Goal: Task Accomplishment & Management: Complete application form

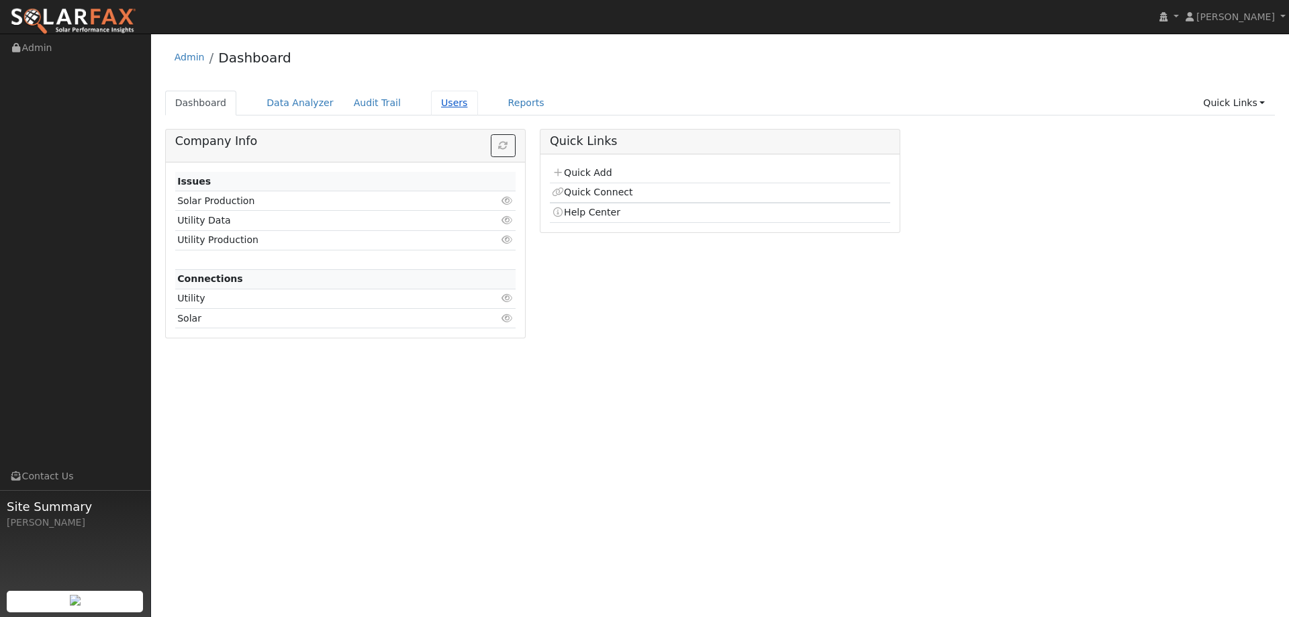
click at [436, 109] on link "Users" at bounding box center [454, 103] width 47 height 25
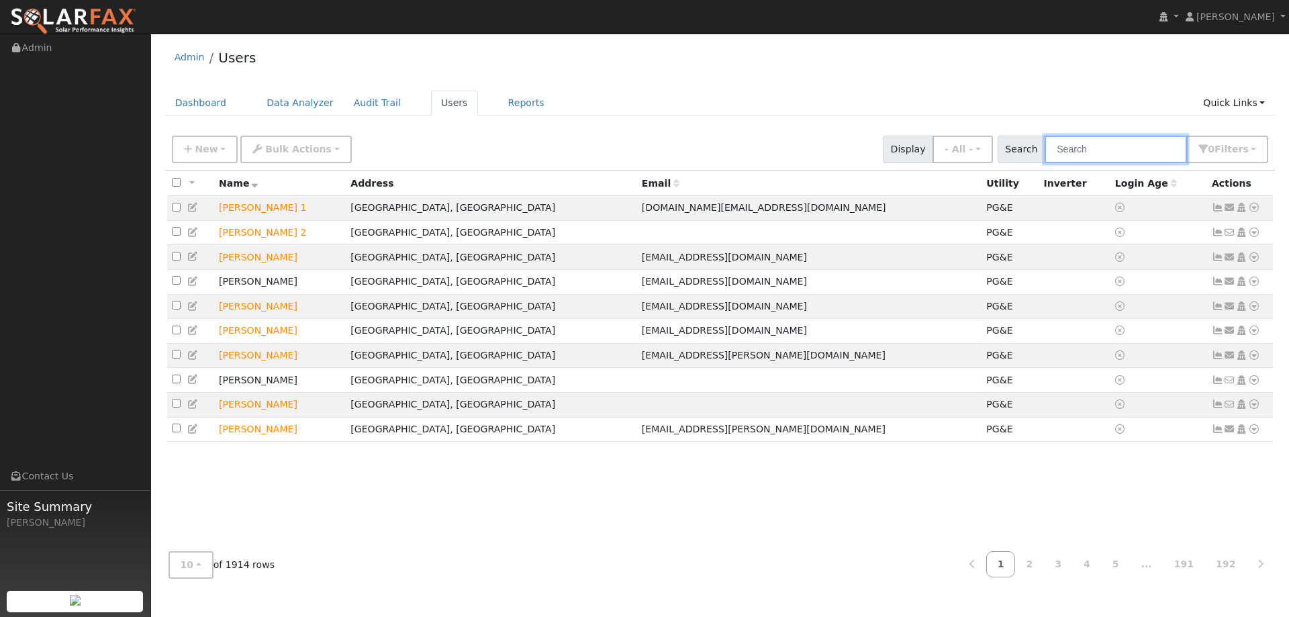
click at [1099, 152] on input "text" at bounding box center [1115, 150] width 142 height 28
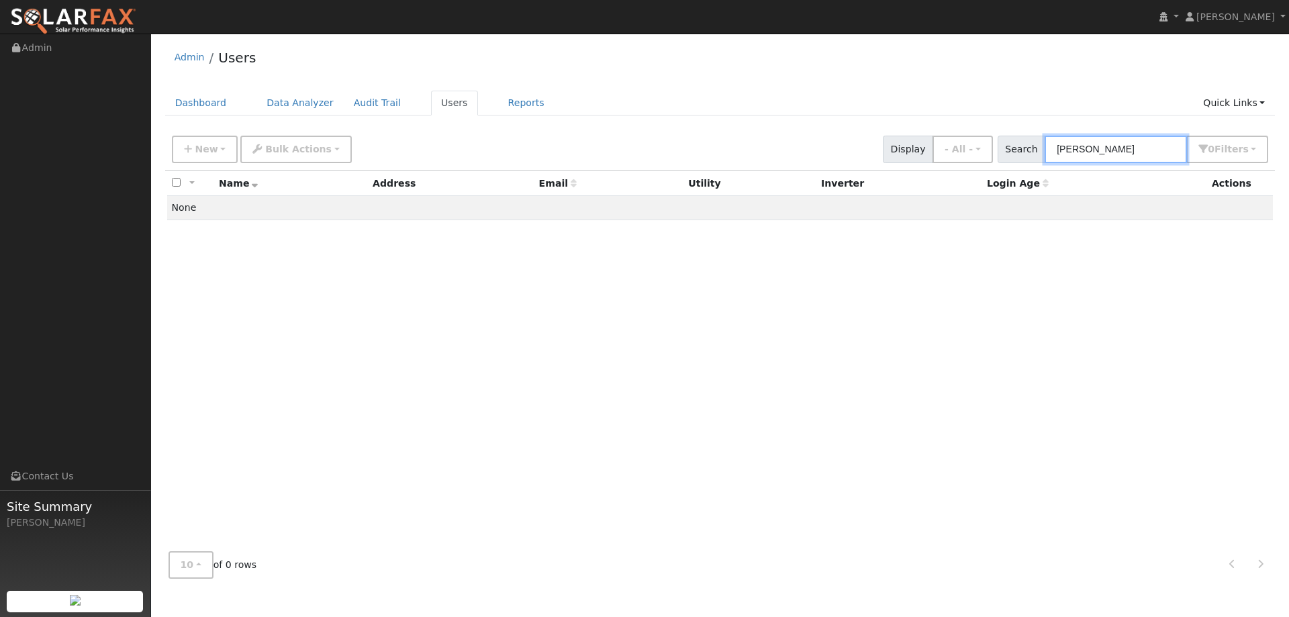
click at [1122, 152] on input "Angel Mon" at bounding box center [1115, 150] width 142 height 28
type input "Angel Montes"
click at [218, 105] on link "Dashboard" at bounding box center [201, 103] width 72 height 25
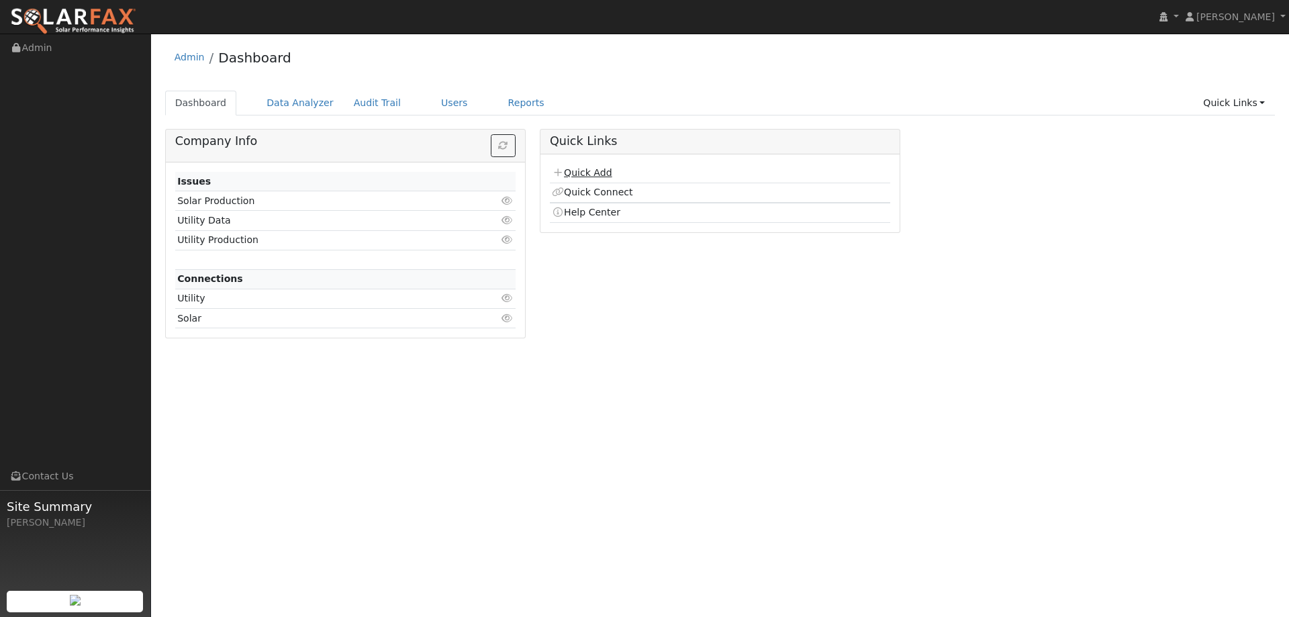
click at [567, 165] on td "Quick Add" at bounding box center [720, 173] width 340 height 19
click at [571, 167] on link "Quick Add" at bounding box center [582, 172] width 60 height 11
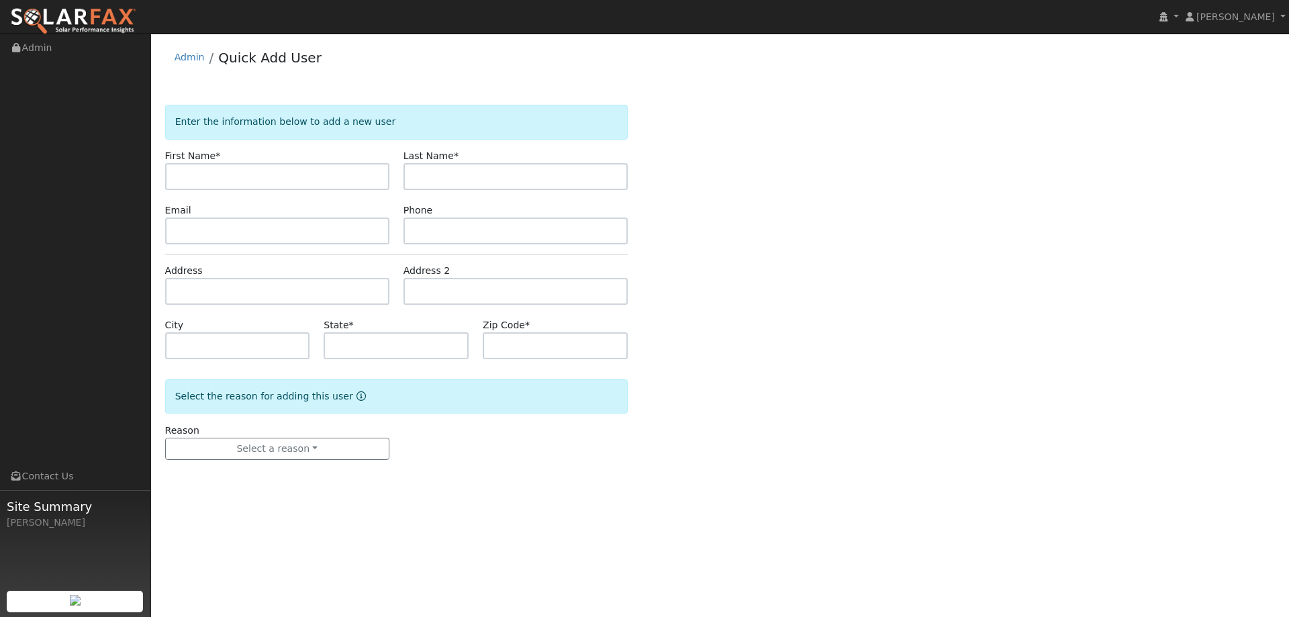
click at [379, 170] on input "text" at bounding box center [277, 176] width 224 height 27
type input "Angel"
click at [495, 174] on input "text" at bounding box center [515, 176] width 224 height 27
type input "[PERSON_NAME]"
click at [368, 240] on input "text" at bounding box center [277, 230] width 224 height 27
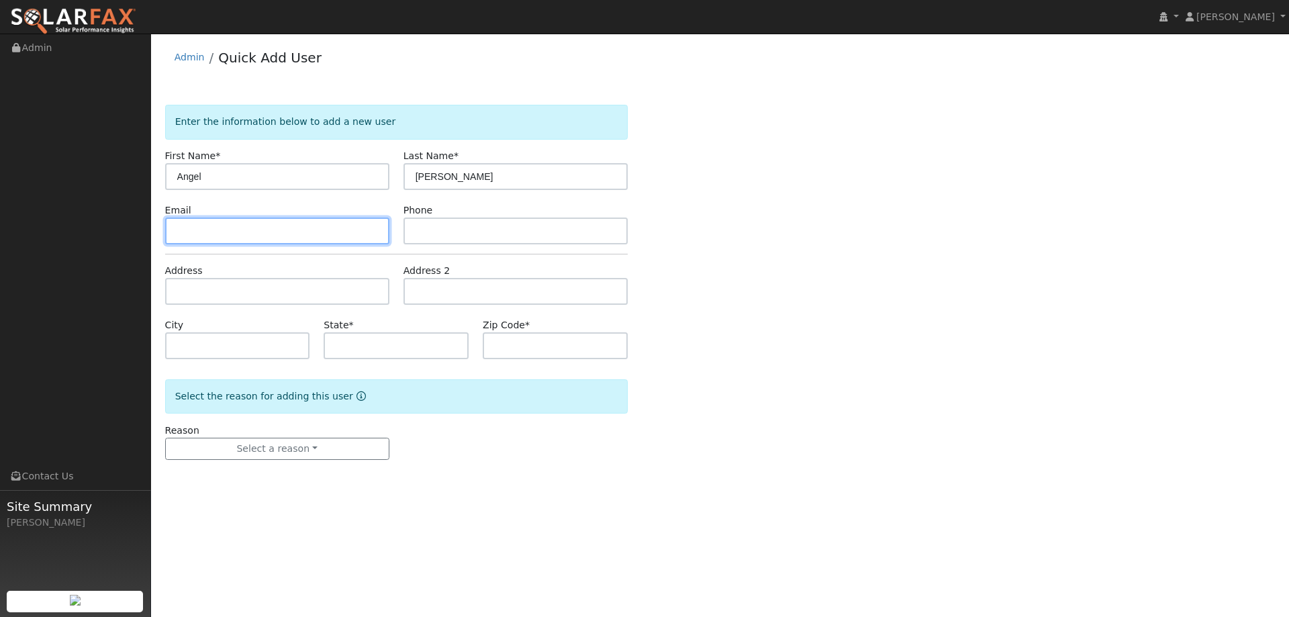
click at [347, 222] on input "text" at bounding box center [277, 230] width 224 height 27
paste input "[EMAIL_ADDRESS][DOMAIN_NAME]"
type input "[EMAIL_ADDRESS][DOMAIN_NAME]"
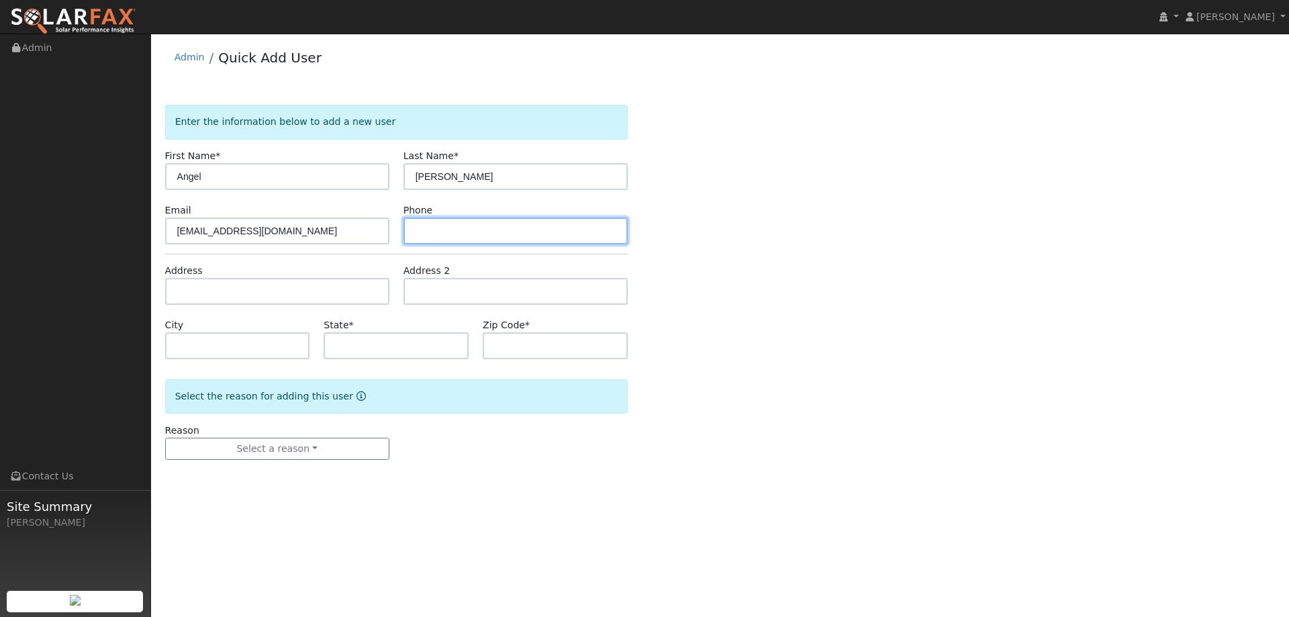
click at [473, 238] on input "text" at bounding box center [515, 230] width 224 height 27
paste input "[PHONE_NUMBER]"
type input "(209) 857-9259"
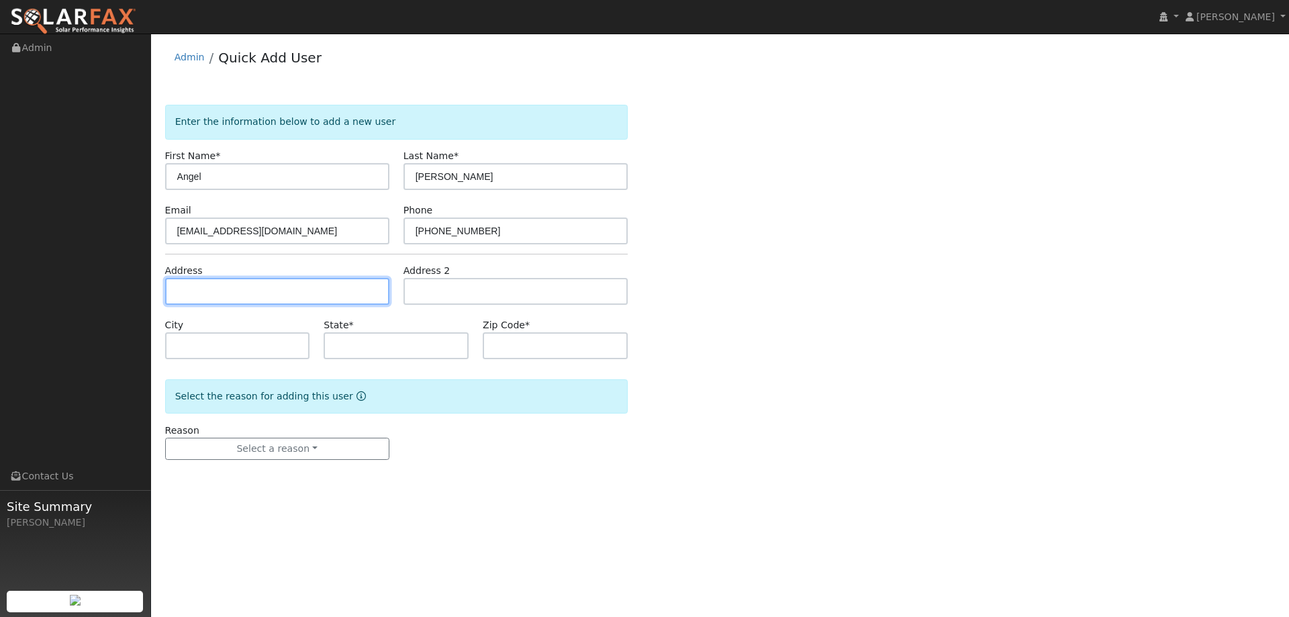
click at [211, 286] on input "text" at bounding box center [277, 291] width 224 height 27
paste input "1360 Fairbanks Ct"
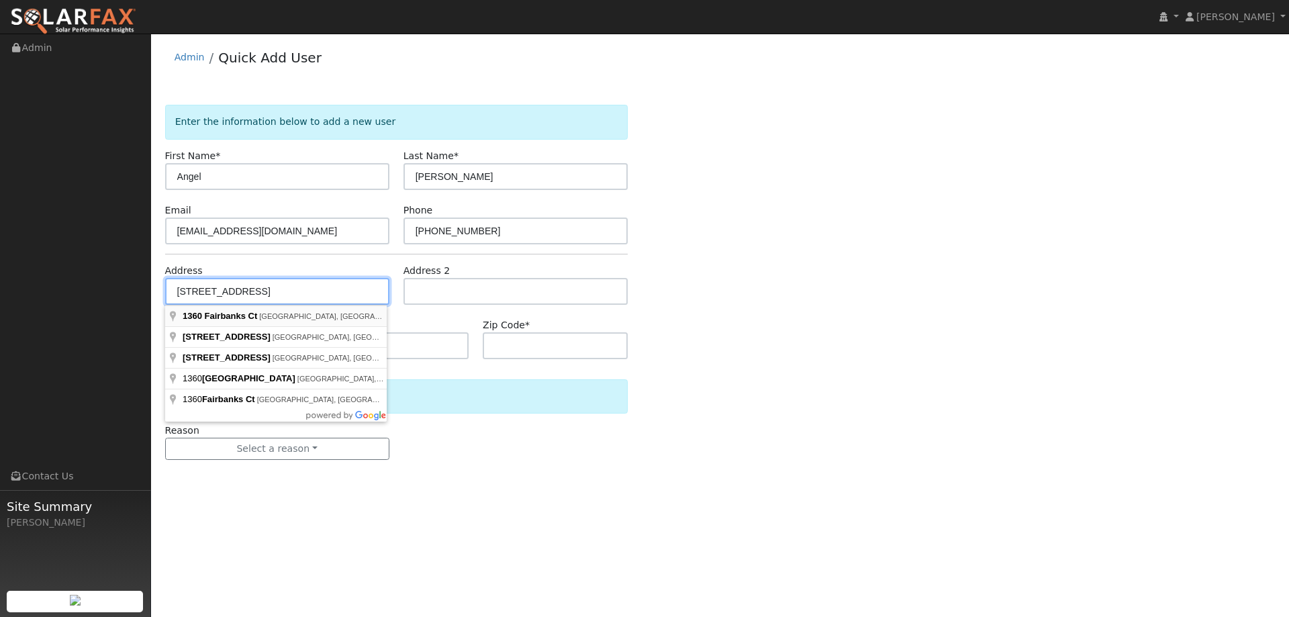
type input "1360 Fairbanks Court"
type input "Dixon"
type input "CA"
type input "95620"
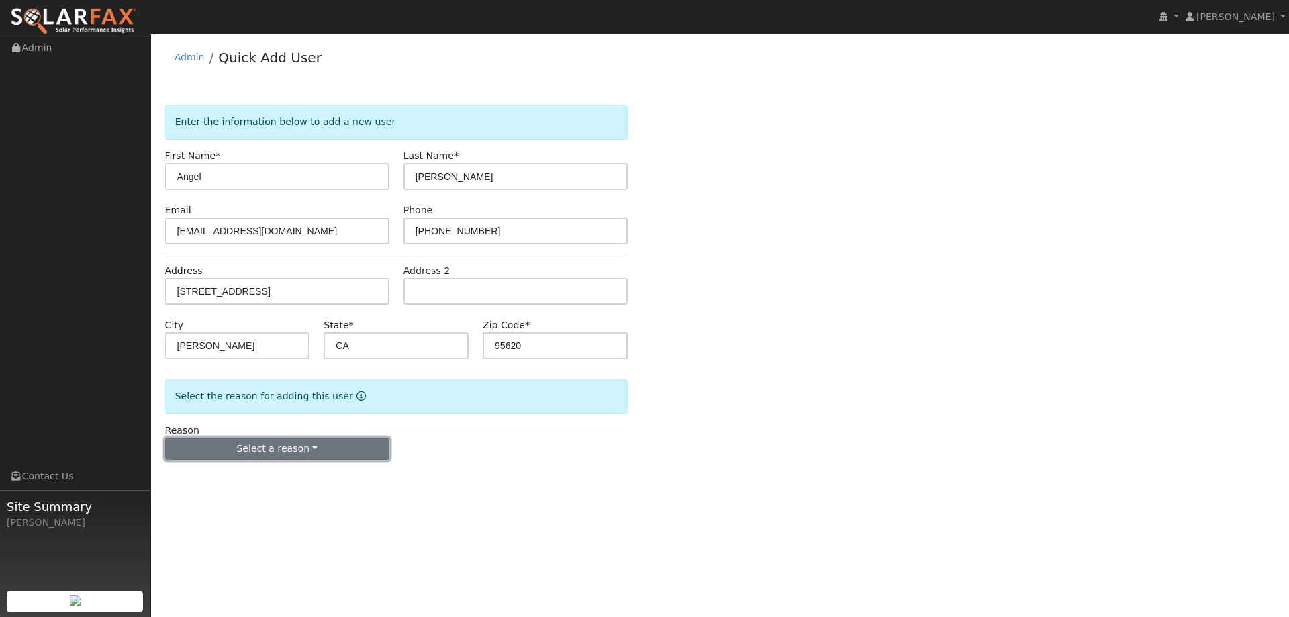
click at [311, 448] on button "Select a reason" at bounding box center [277, 449] width 224 height 23
click at [269, 479] on link "New lead" at bounding box center [240, 476] width 148 height 19
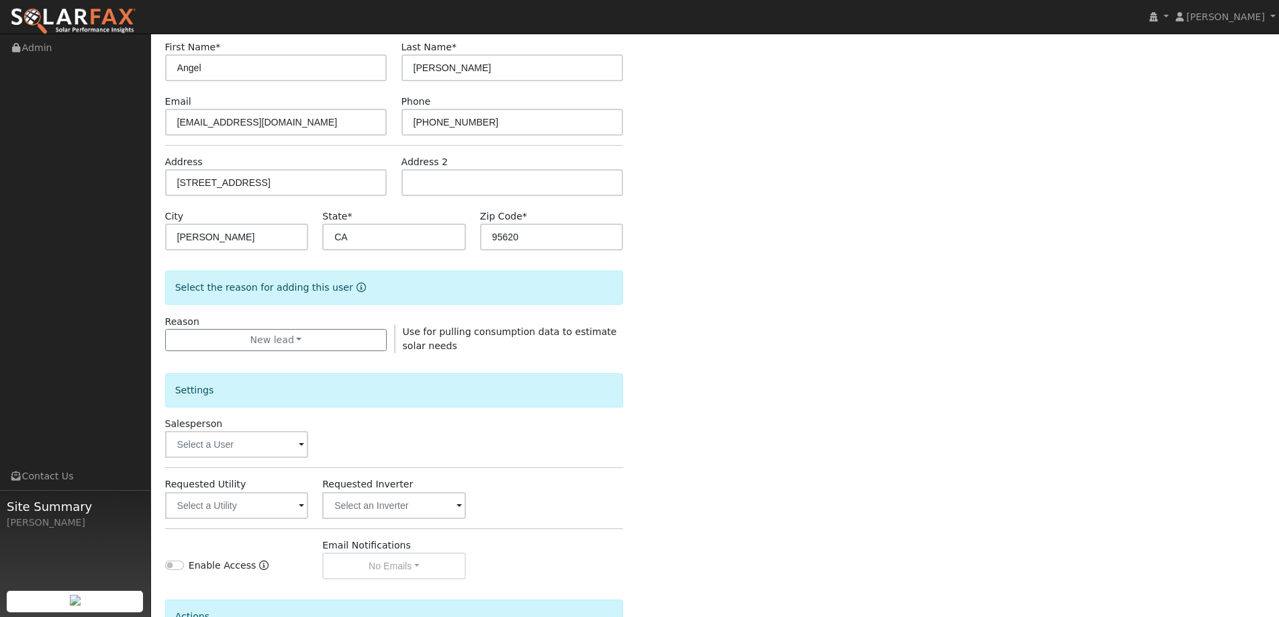
scroll to position [252, 0]
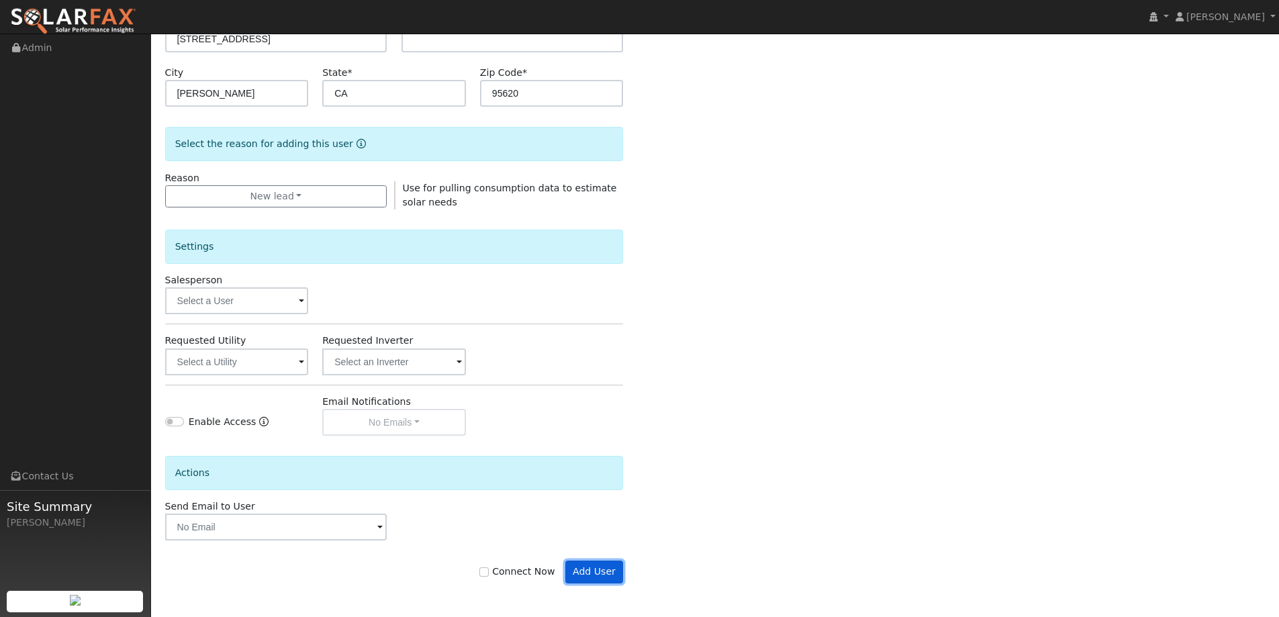
click at [605, 578] on button "Add User" at bounding box center [594, 571] width 58 height 23
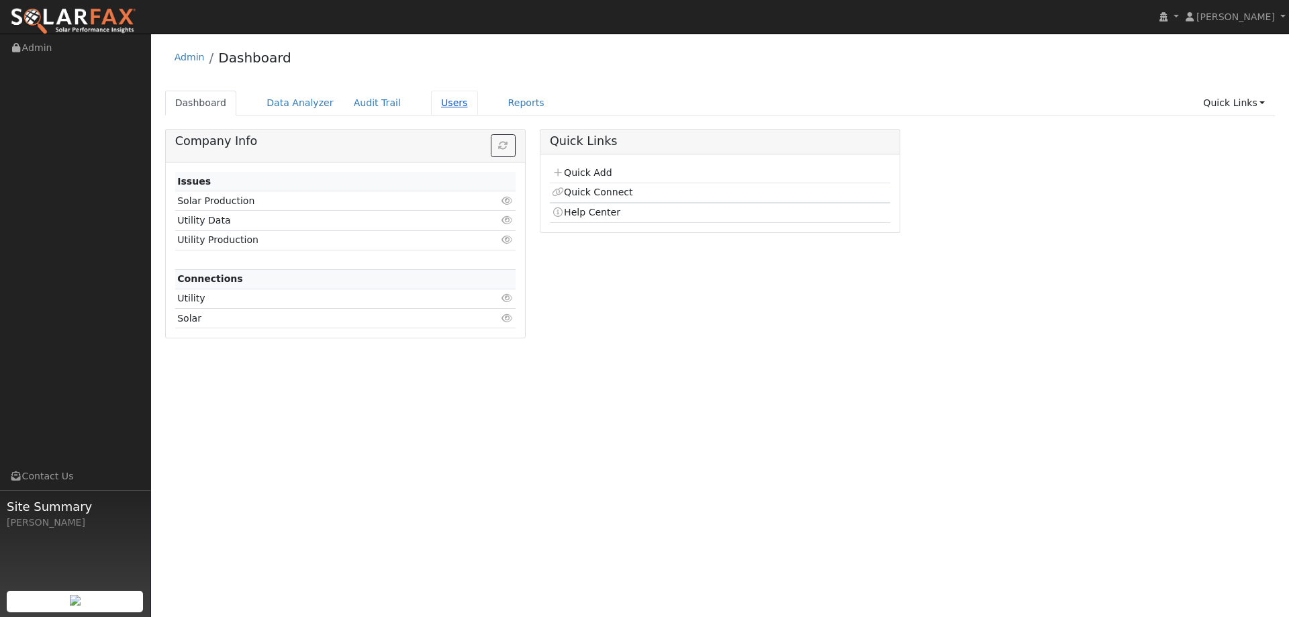
click at [444, 102] on link "Users" at bounding box center [454, 103] width 47 height 25
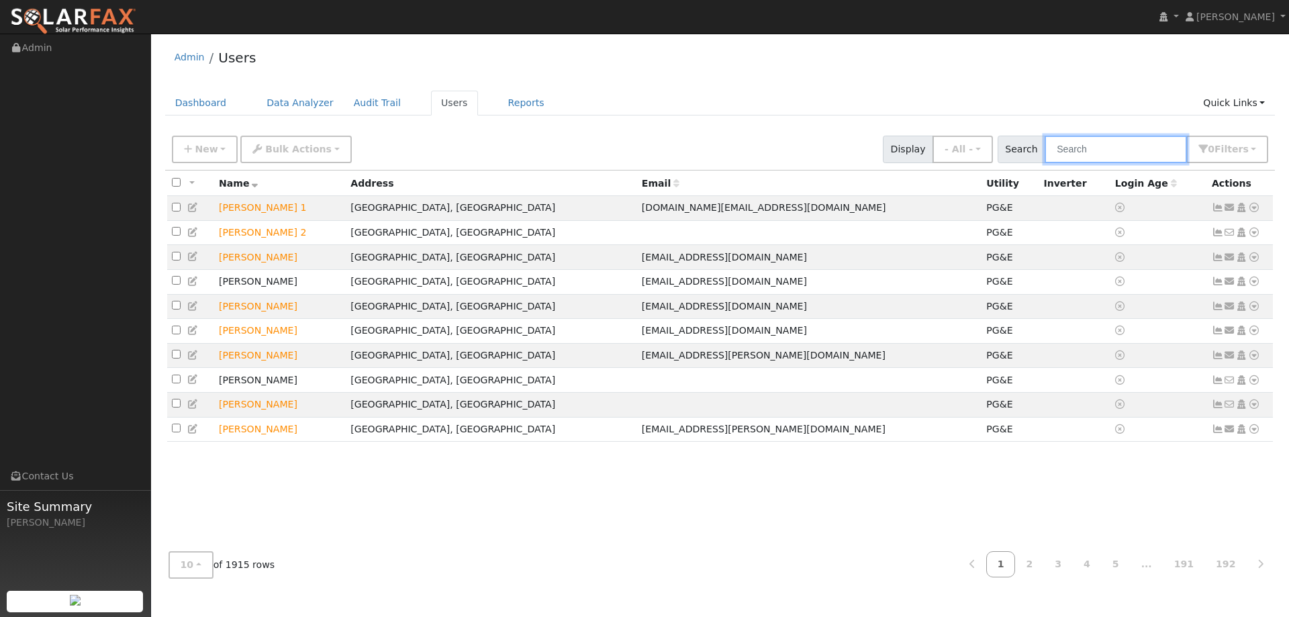
click at [1121, 142] on input "text" at bounding box center [1115, 150] width 142 height 28
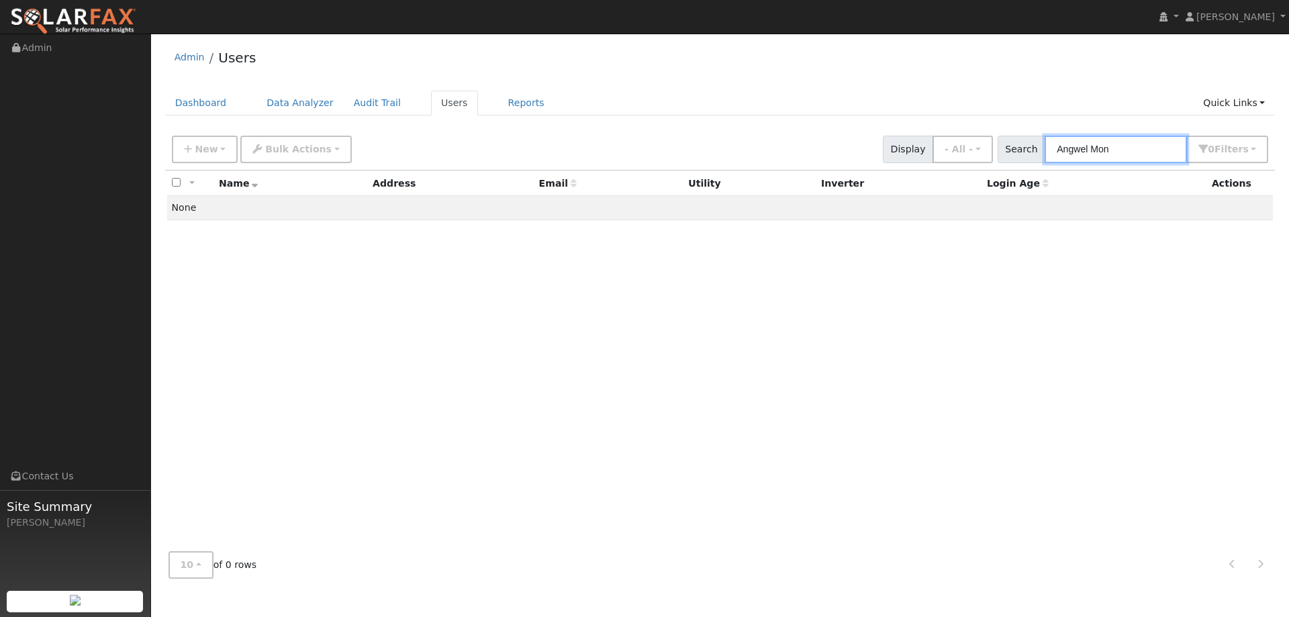
click at [1088, 144] on input "Angwel Mon" at bounding box center [1115, 150] width 142 height 28
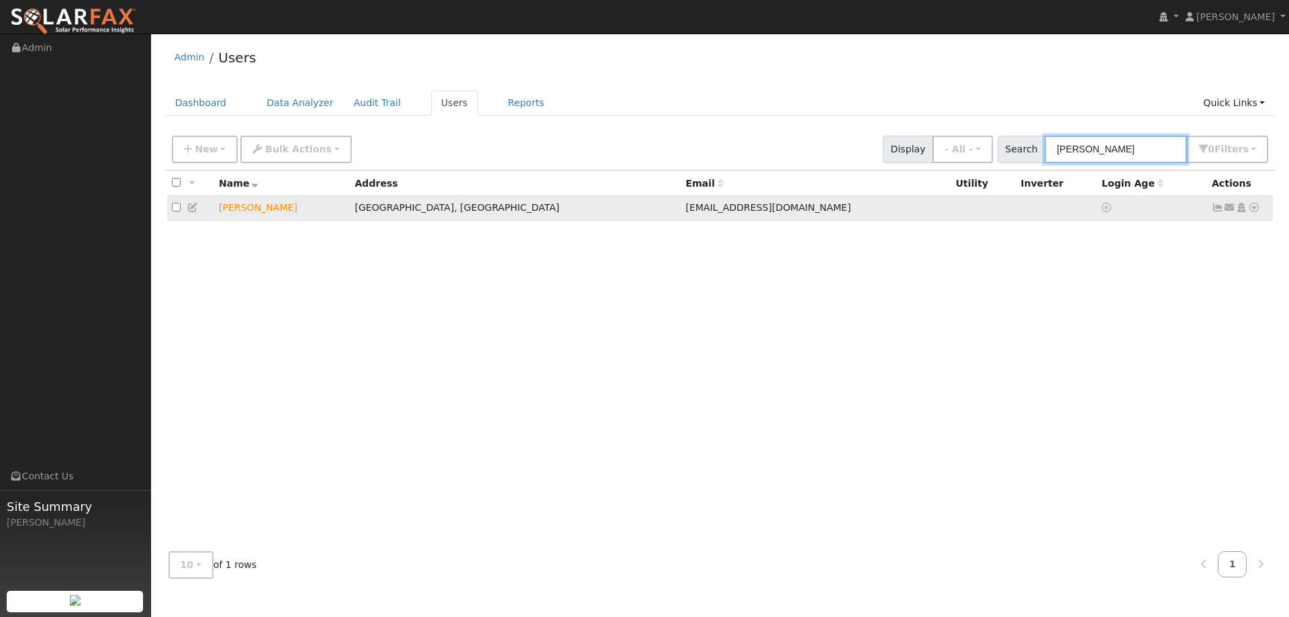
type input "Angel Mon"
click at [1249, 211] on icon at bounding box center [1254, 207] width 12 height 9
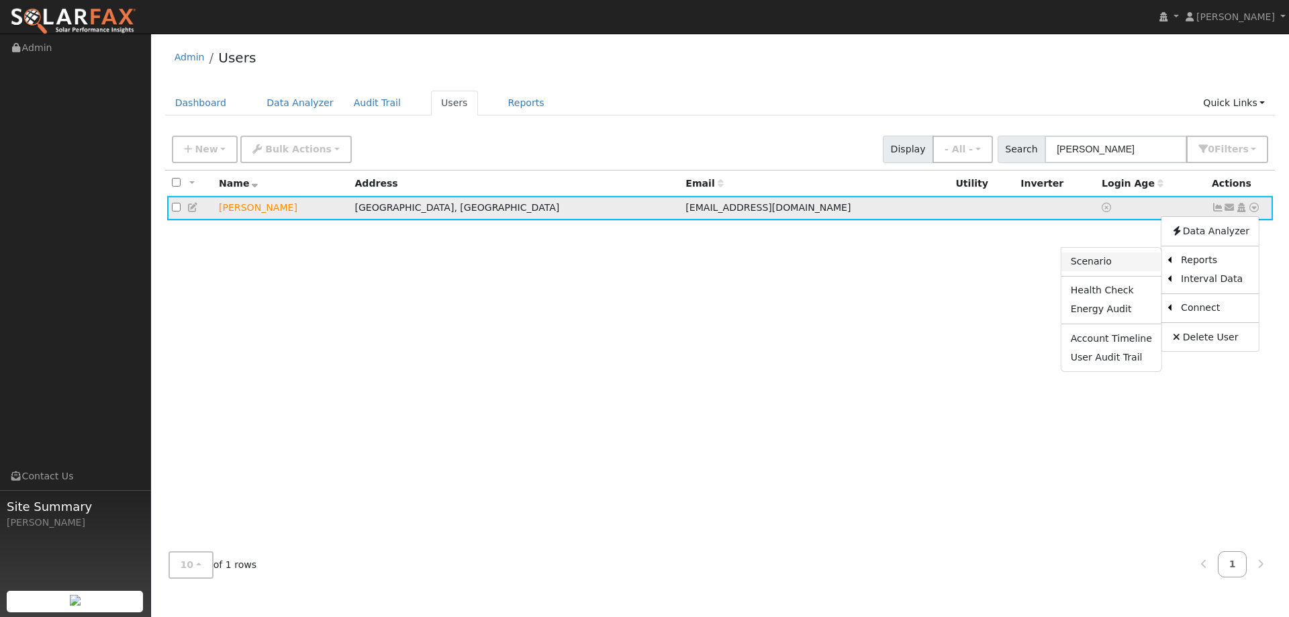
click at [1133, 261] on link "Scenario" at bounding box center [1111, 261] width 100 height 19
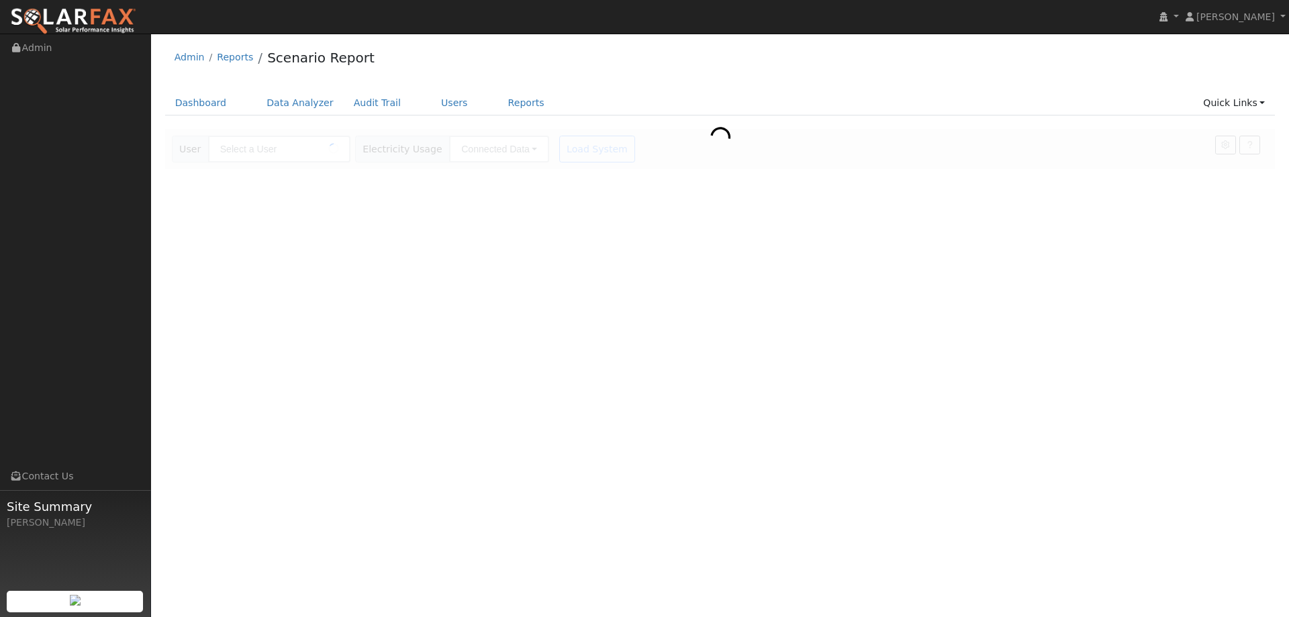
type input "[PERSON_NAME]"
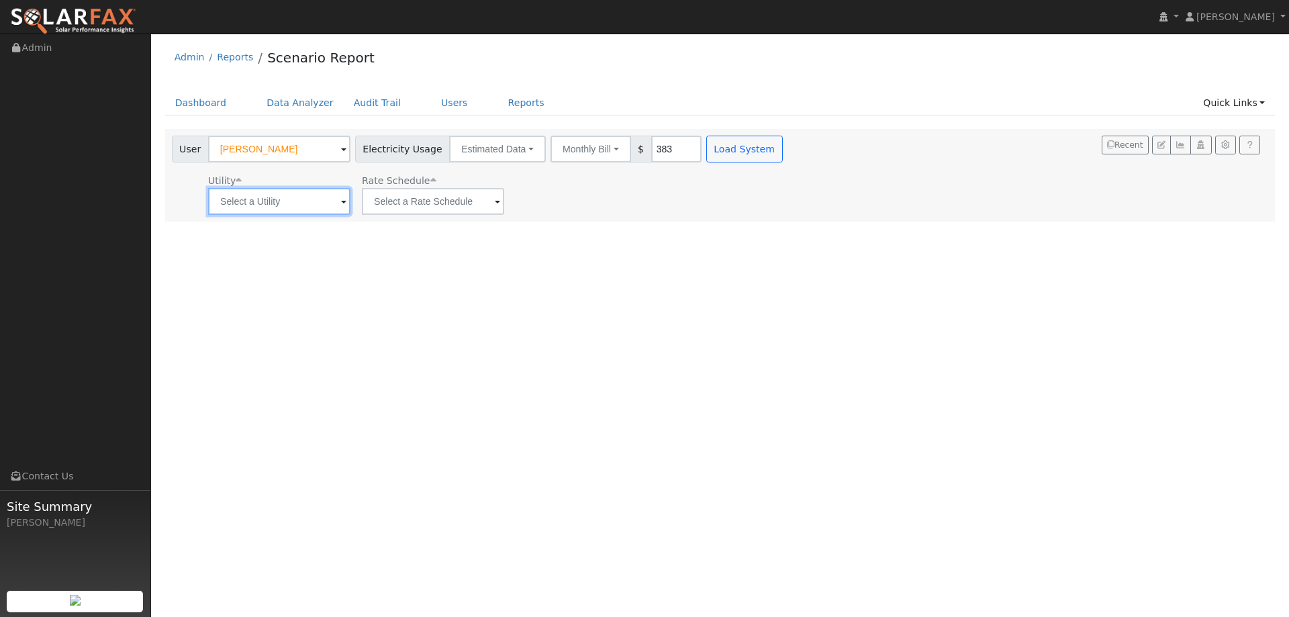
click at [321, 207] on input "text" at bounding box center [279, 201] width 142 height 27
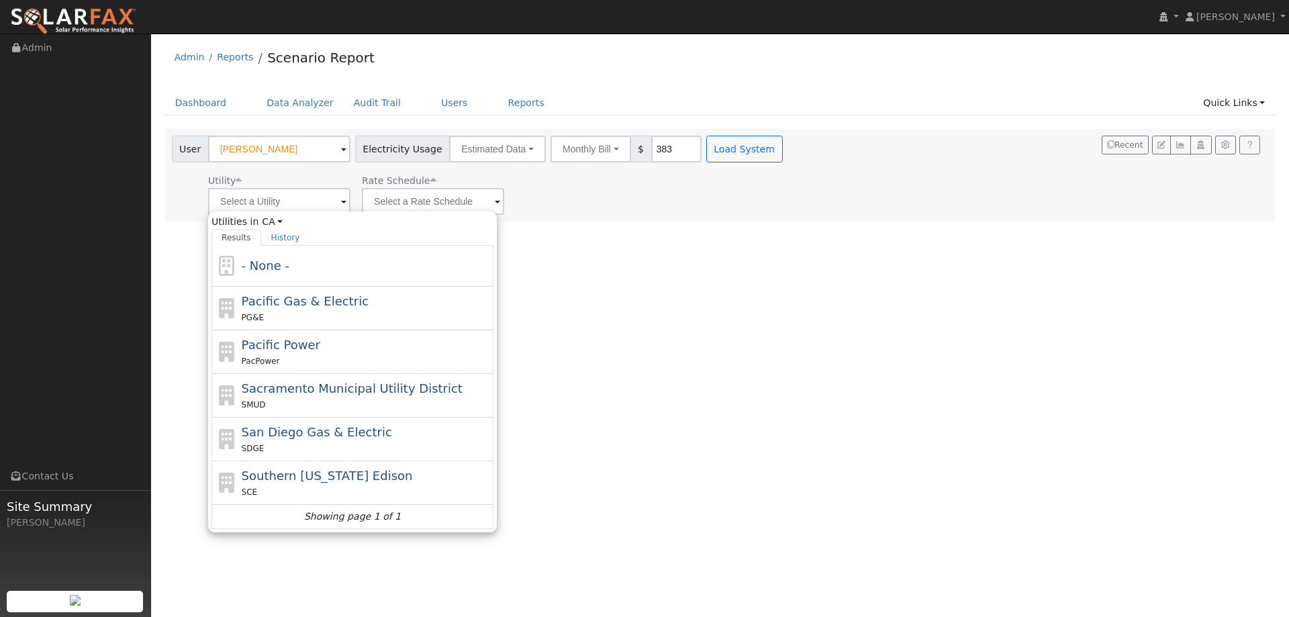
click at [317, 317] on div "PG&E" at bounding box center [366, 317] width 249 height 14
type input "Pacific Gas & Electric"
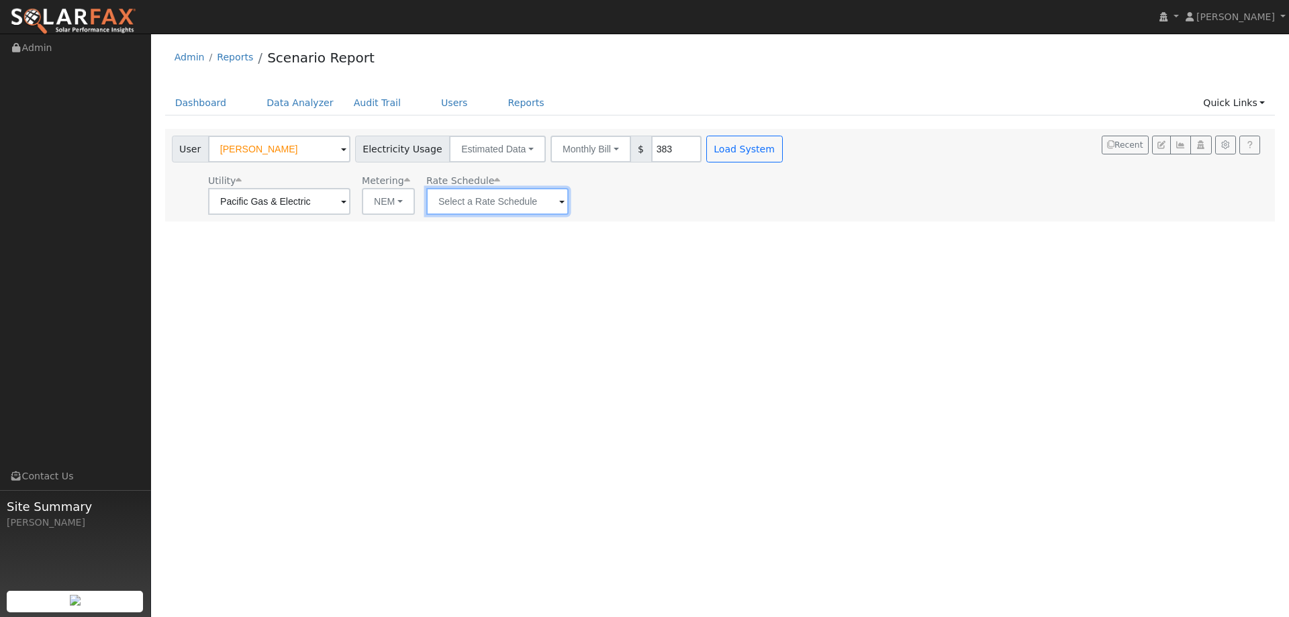
drag, startPoint x: 471, startPoint y: 215, endPoint x: 471, endPoint y: 207, distance: 8.1
click at [471, 214] on input "text" at bounding box center [497, 201] width 142 height 27
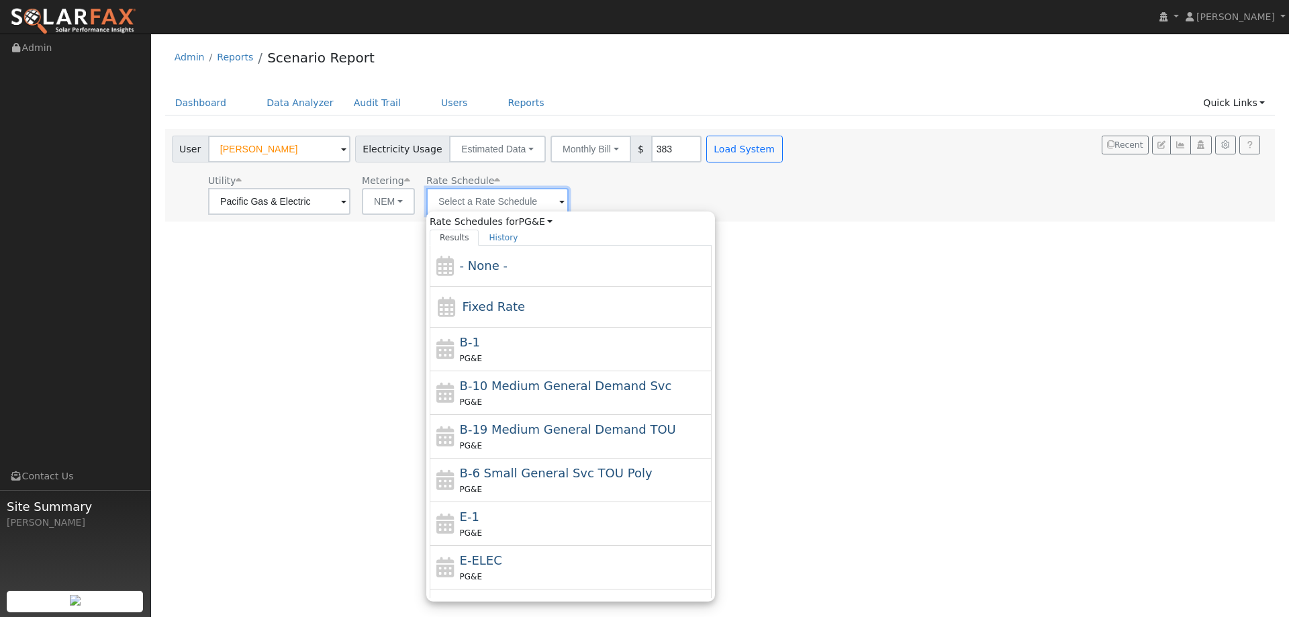
click at [473, 196] on input "text" at bounding box center [497, 201] width 142 height 27
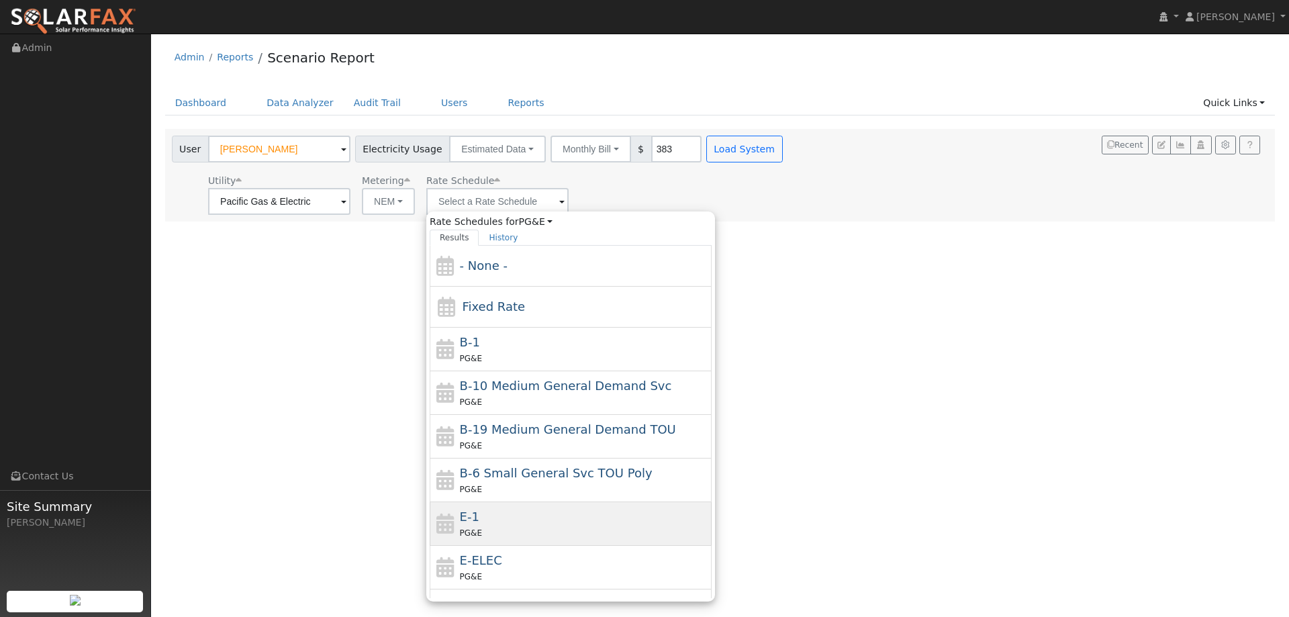
click at [524, 523] on div "E-1 PG&E" at bounding box center [584, 523] width 249 height 32
type input "E-1"
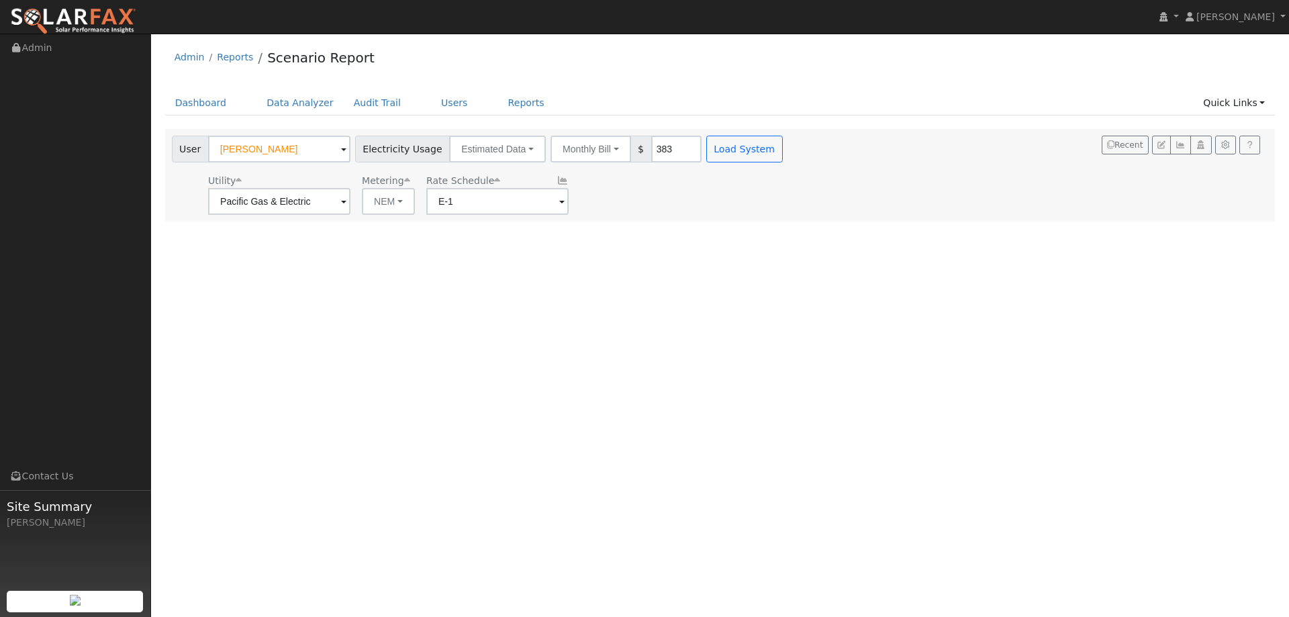
click at [716, 134] on div "User [PERSON_NAME] Account Default Account Default Account [STREET_ADDRESS] Pri…" at bounding box center [478, 147] width 619 height 32
click at [715, 146] on button "Load System" at bounding box center [744, 149] width 77 height 27
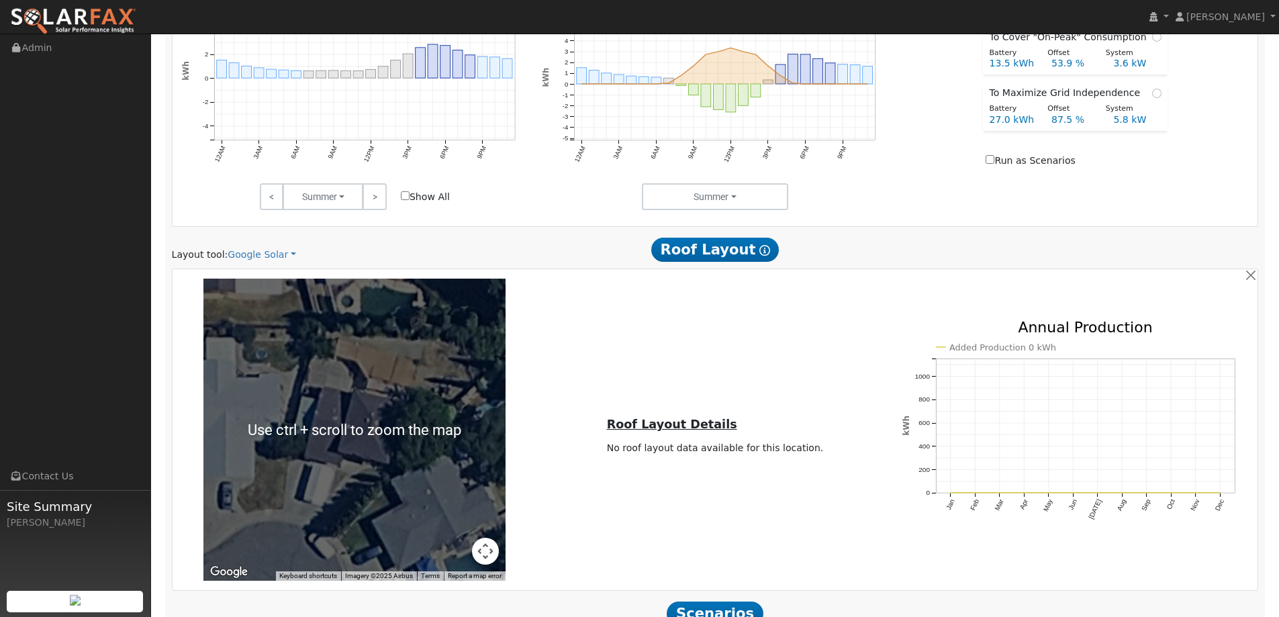
scroll to position [628, 0]
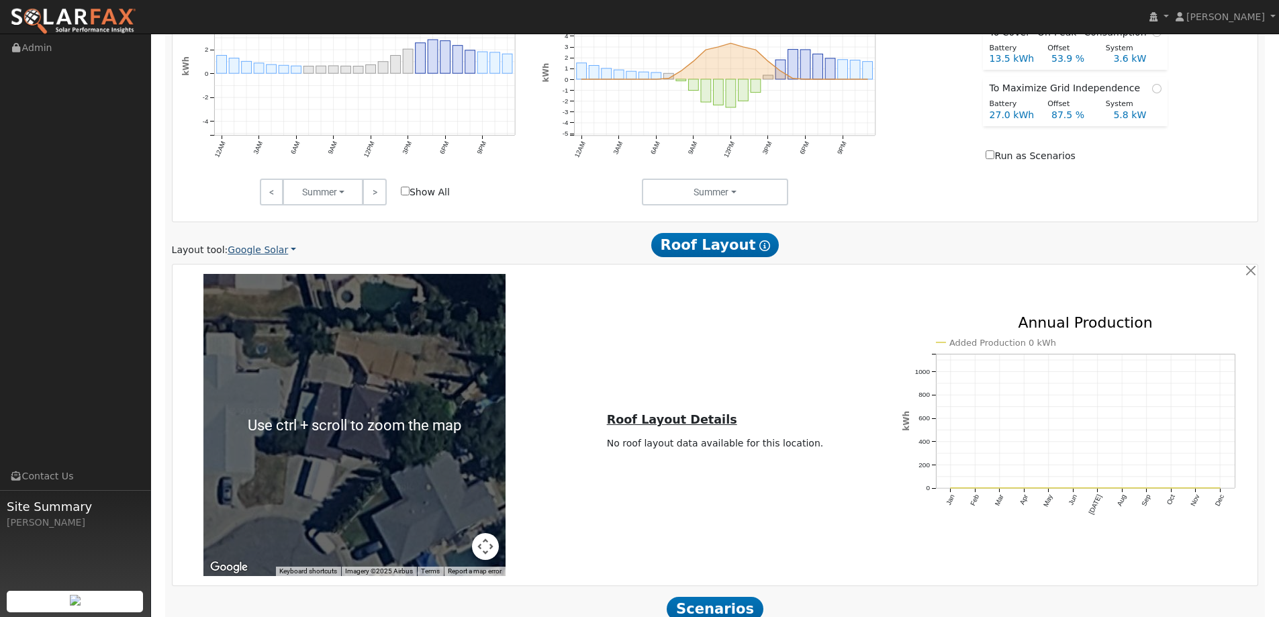
click at [250, 256] on link "Google Solar" at bounding box center [262, 250] width 68 height 14
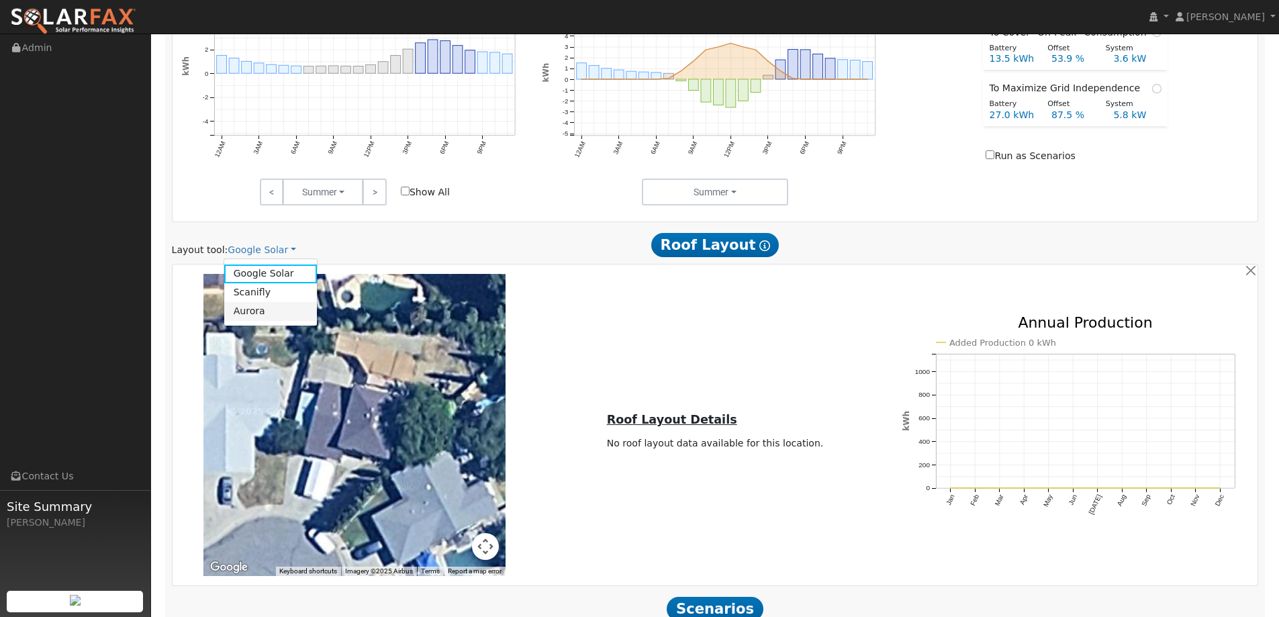
click at [259, 313] on link "Aurora" at bounding box center [270, 311] width 93 height 19
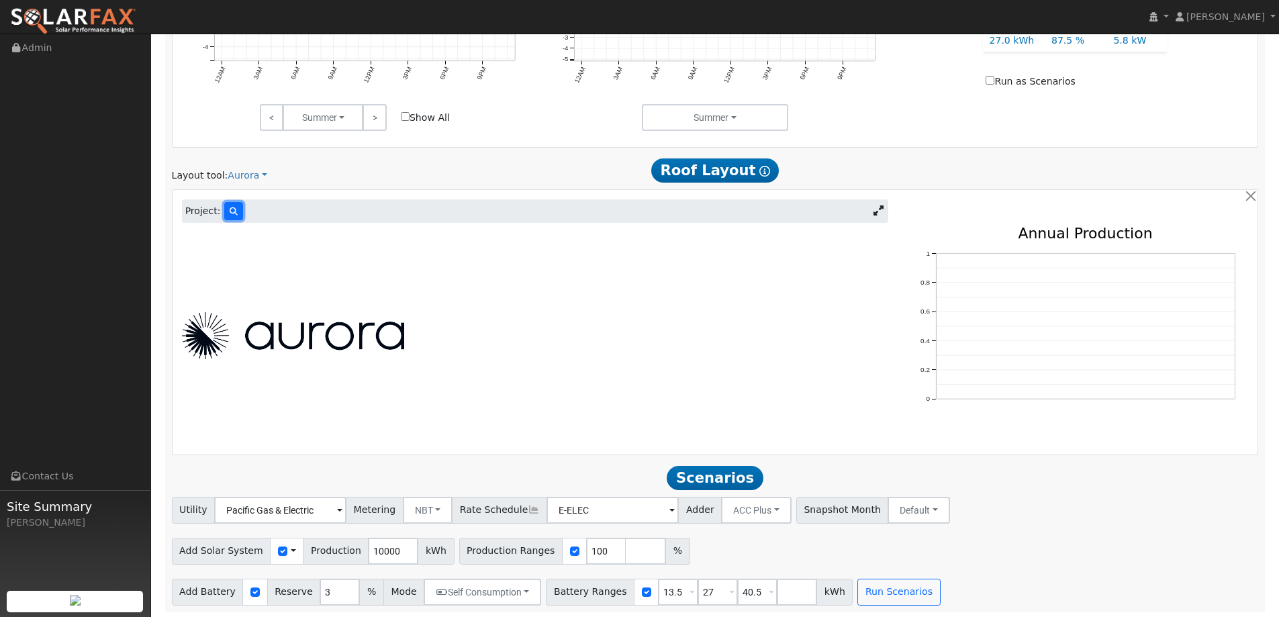
click at [232, 215] on icon at bounding box center [234, 211] width 8 height 8
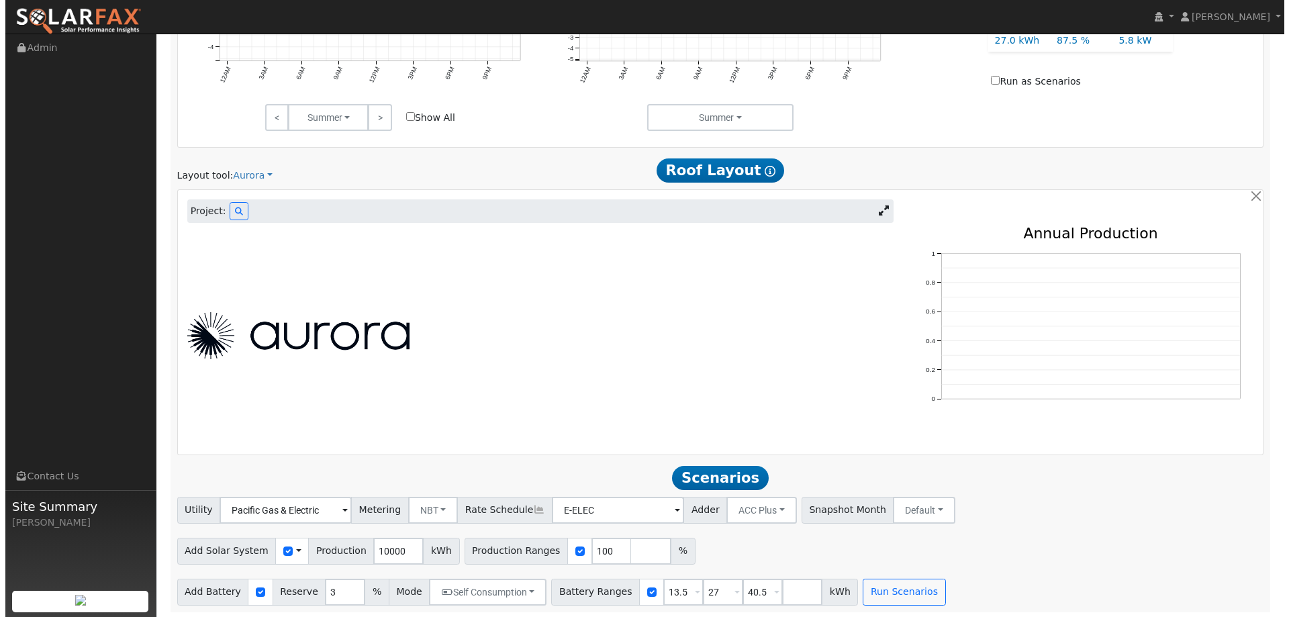
scroll to position [704, 0]
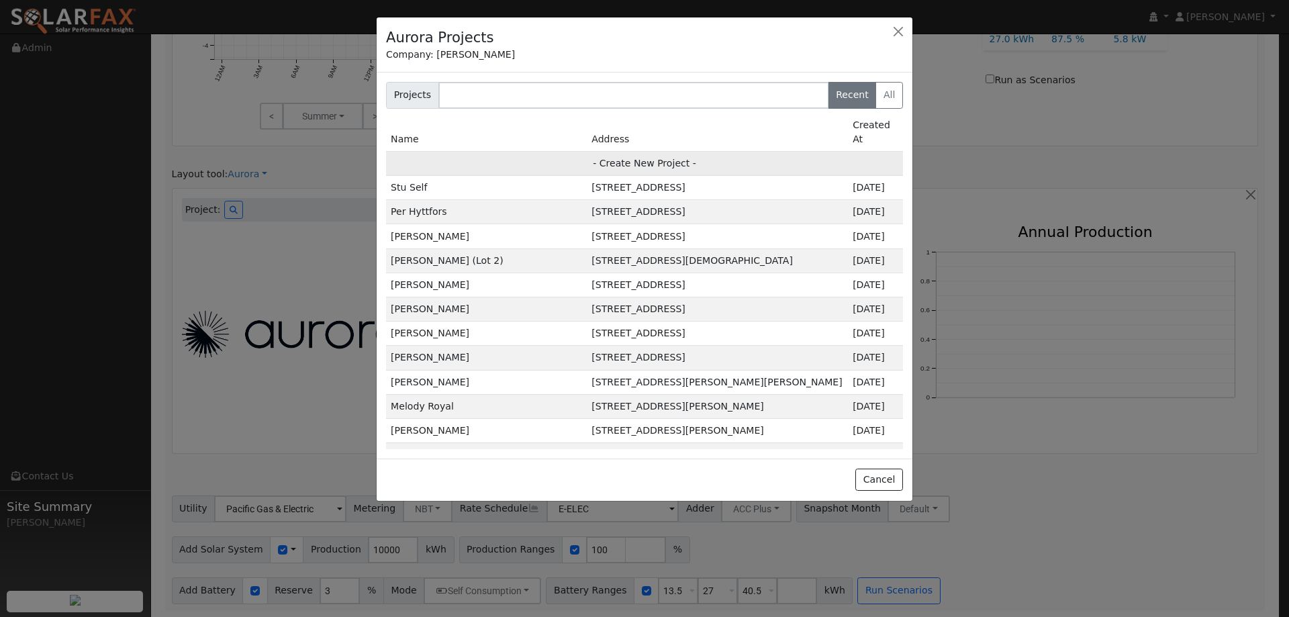
click at [699, 152] on td "- Create New Project -" at bounding box center [644, 163] width 517 height 24
type input "[PERSON_NAME]"
type input "[STREET_ADDRESS]"
type input "[PERSON_NAME]"
type input "CA"
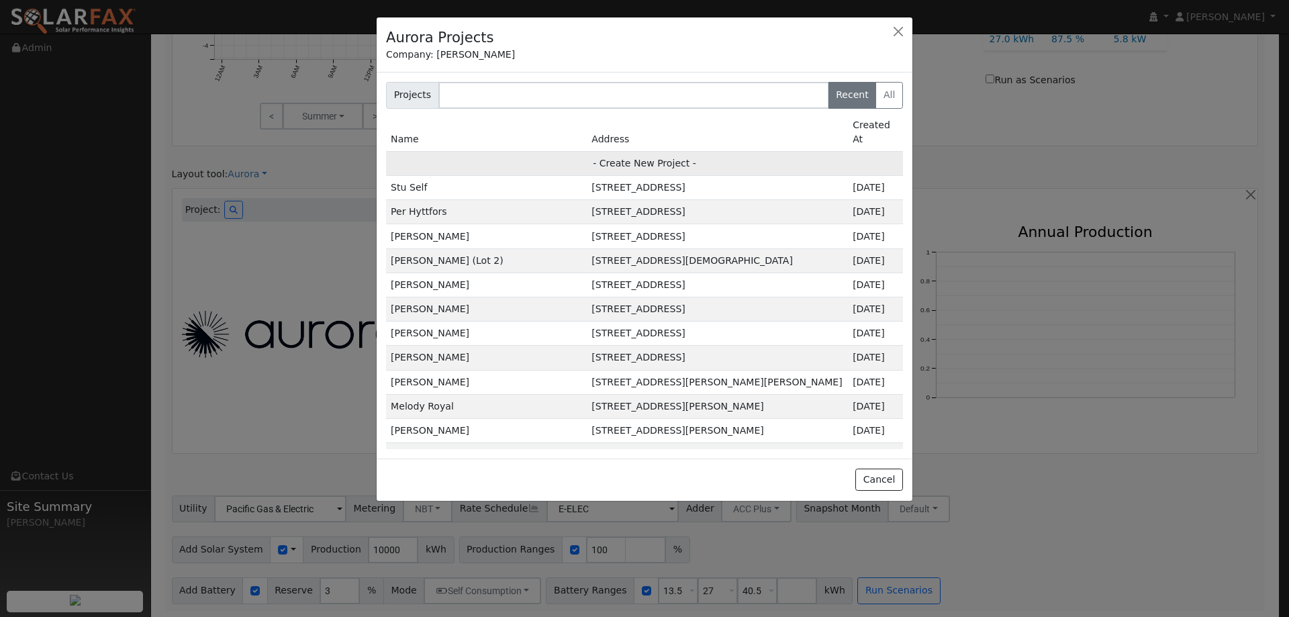
type input "95620"
type input "Design"
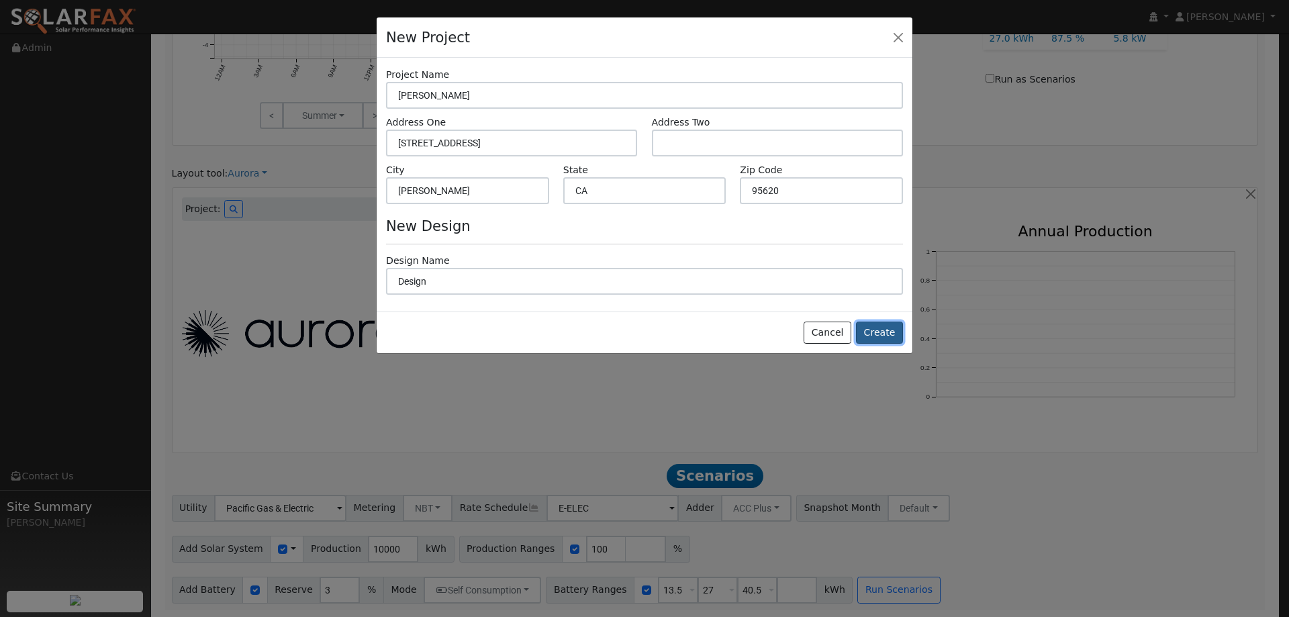
click at [879, 326] on button "Create" at bounding box center [879, 333] width 47 height 23
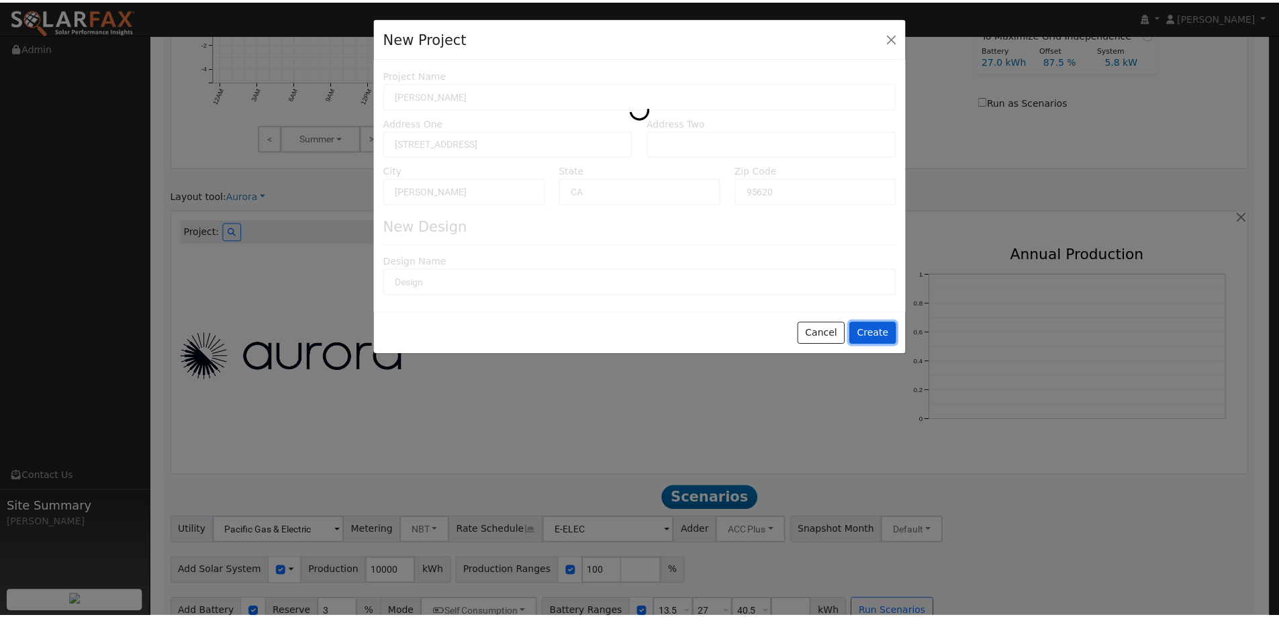
scroll to position [705, 0]
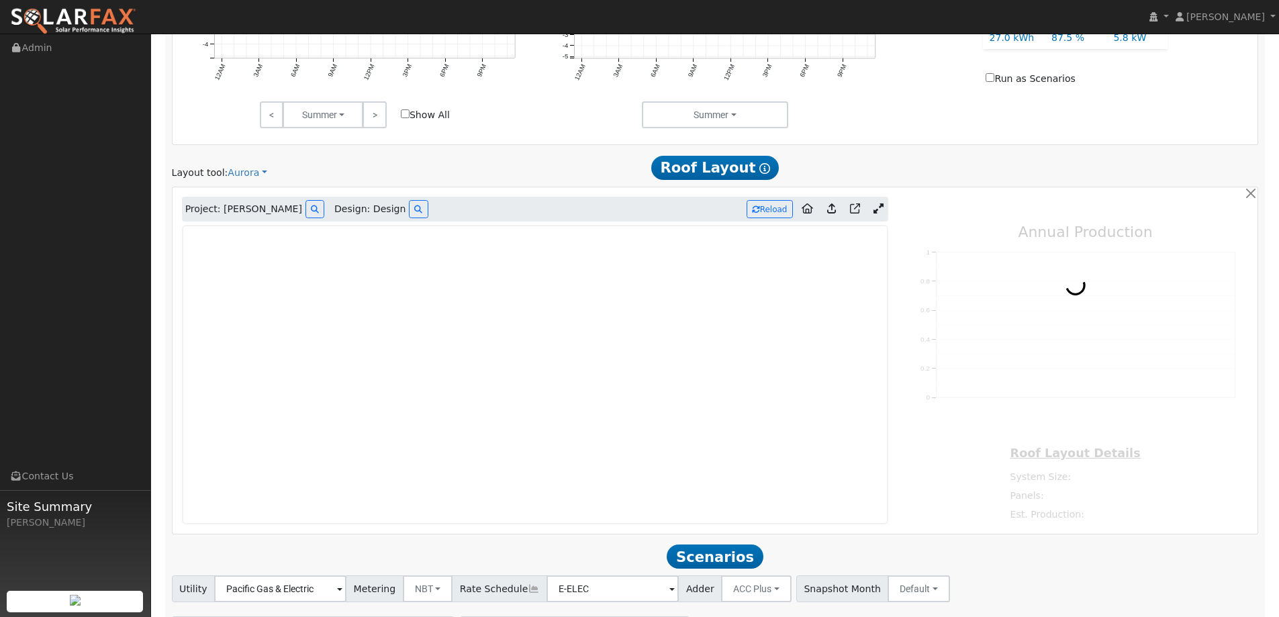
type input "0"
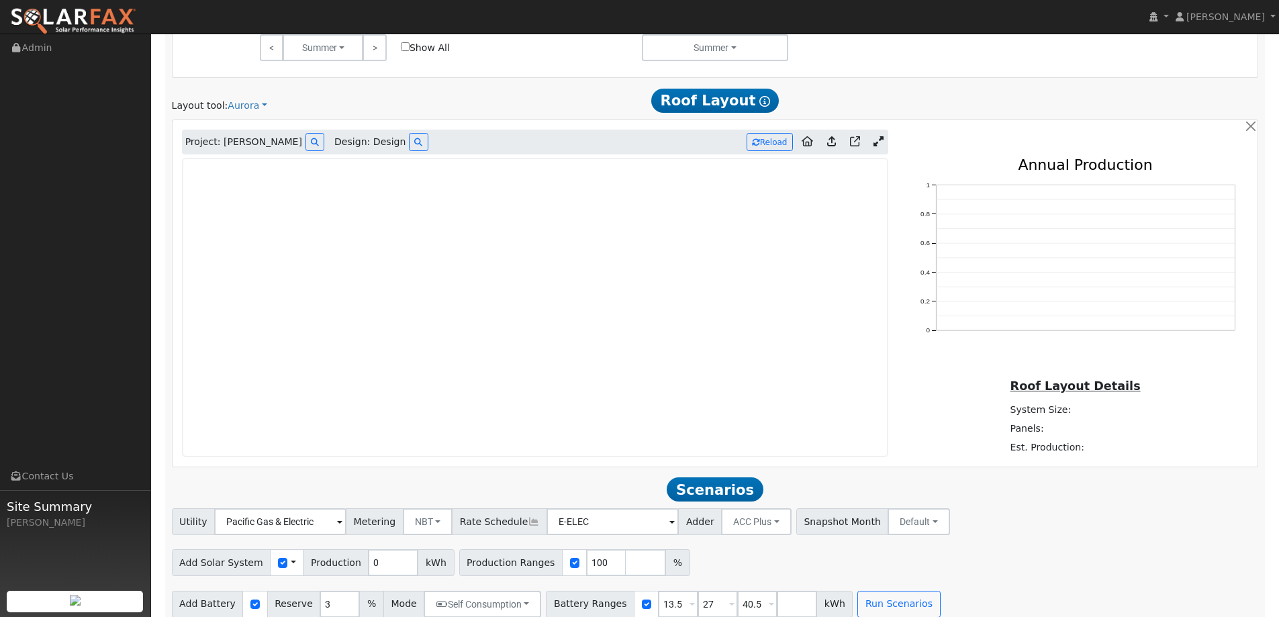
scroll to position [787, 0]
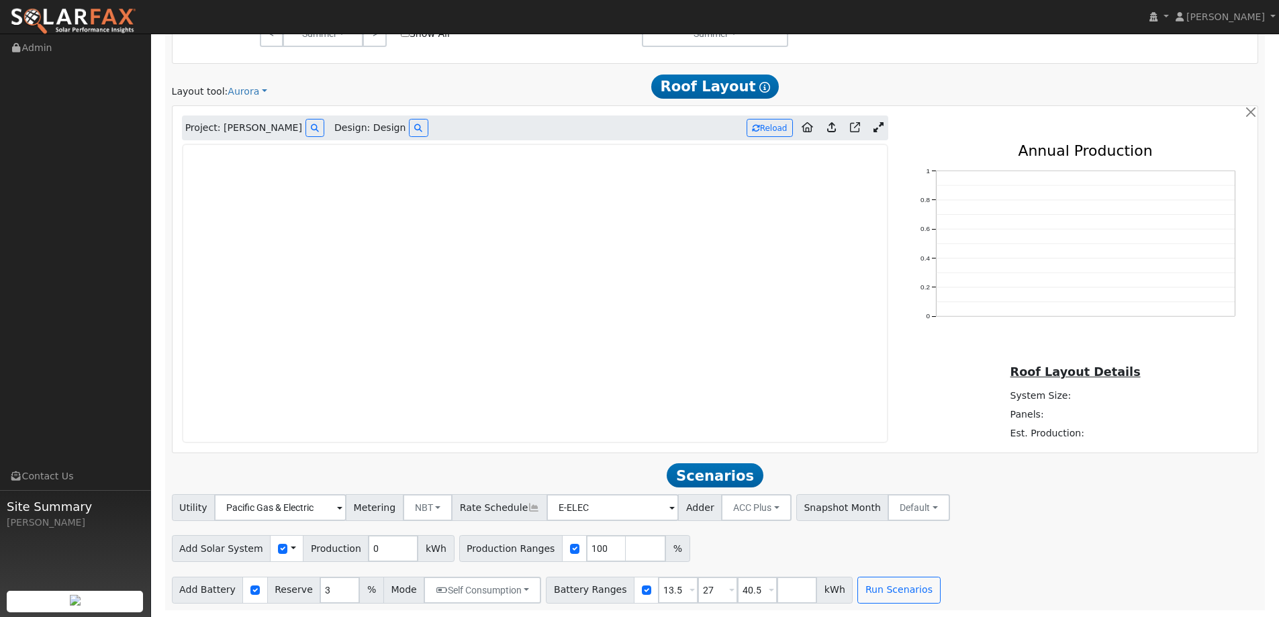
click at [109, 14] on img at bounding box center [73, 21] width 126 height 28
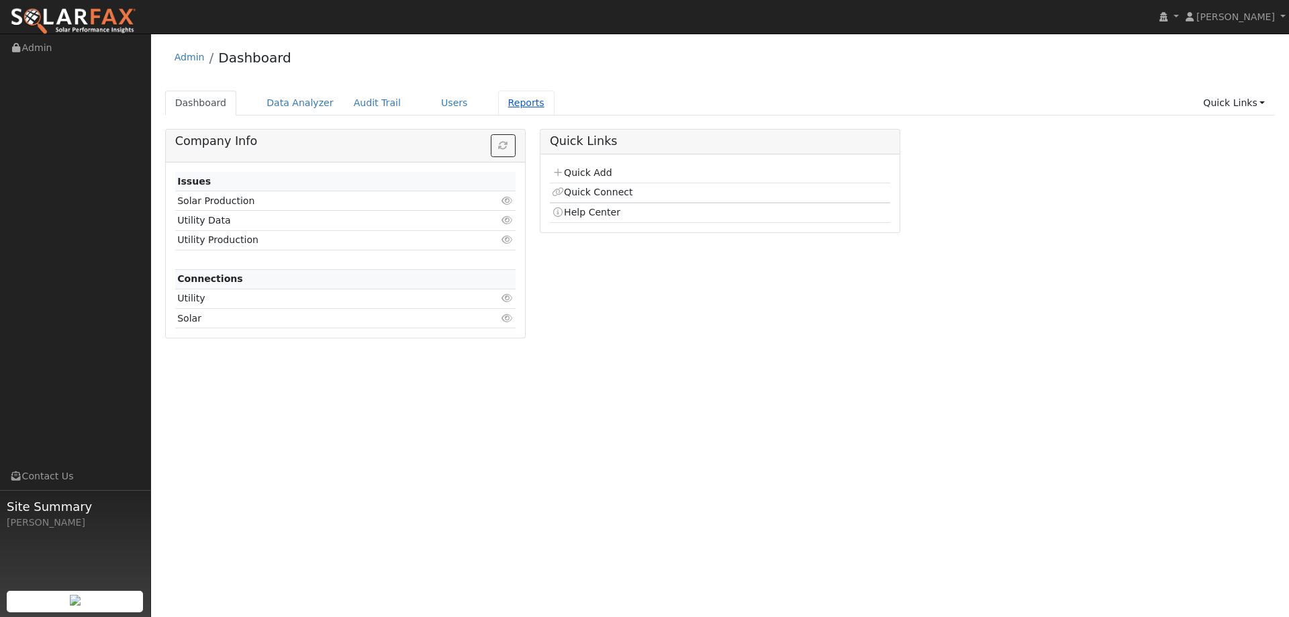
click at [498, 106] on link "Reports" at bounding box center [526, 103] width 56 height 25
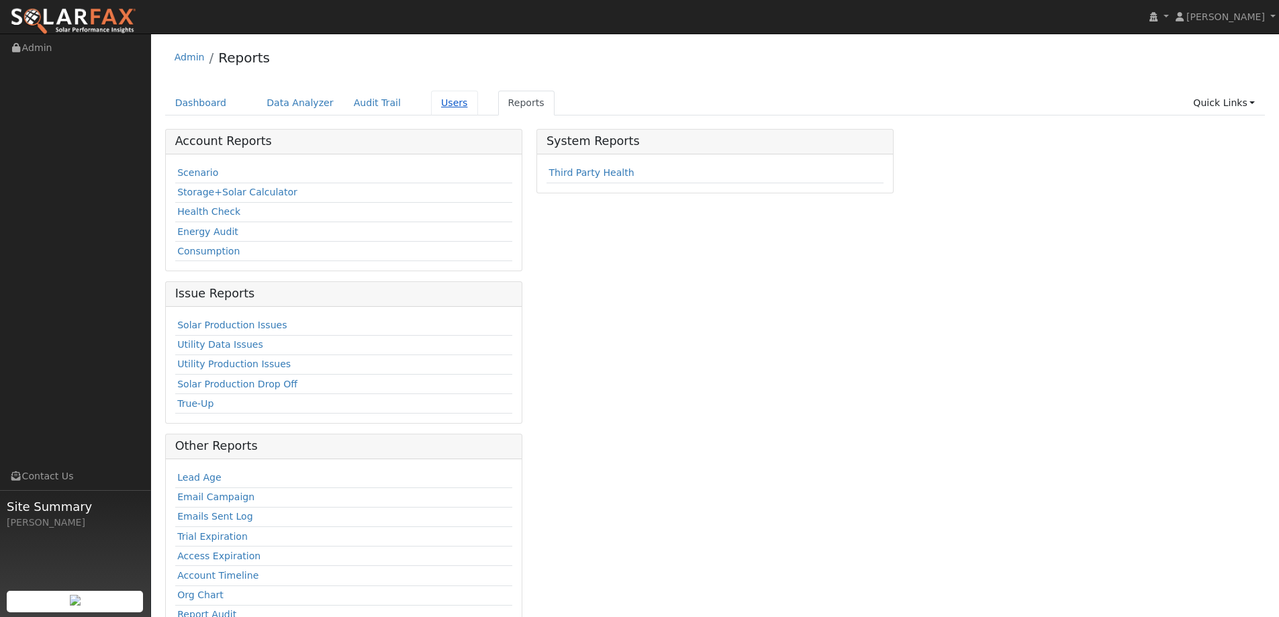
click at [441, 103] on link "Users" at bounding box center [454, 103] width 47 height 25
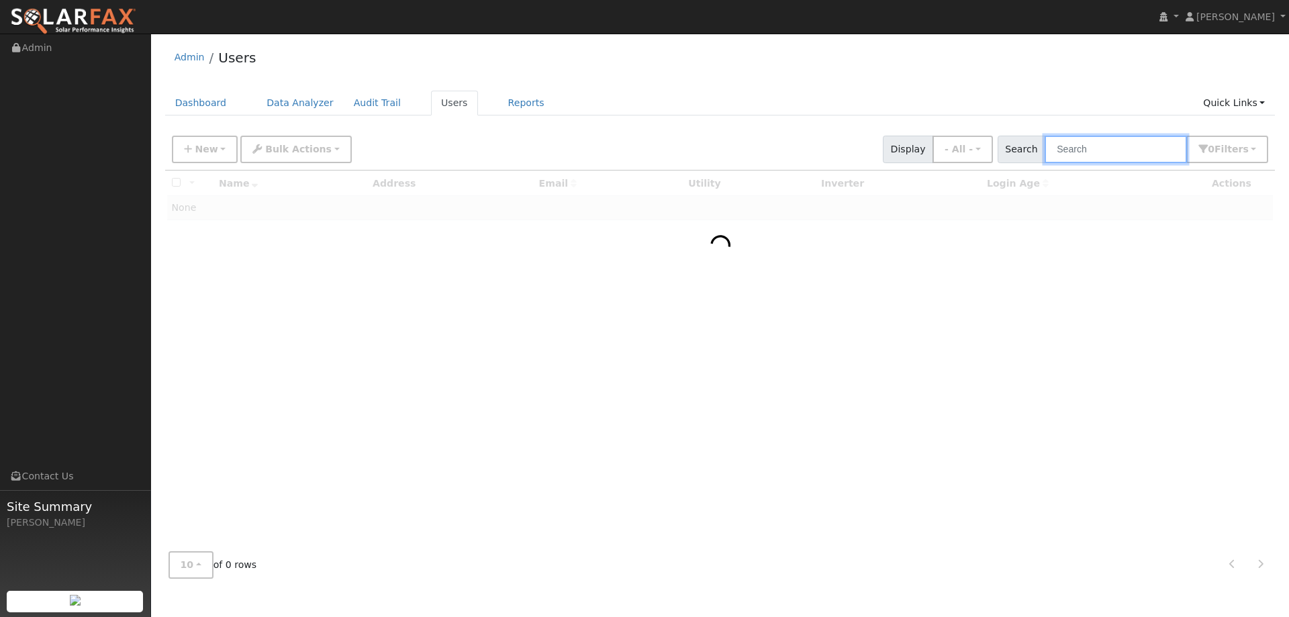
click at [1145, 152] on input "text" at bounding box center [1115, 150] width 142 height 28
